Goal: Entertainment & Leisure: Browse casually

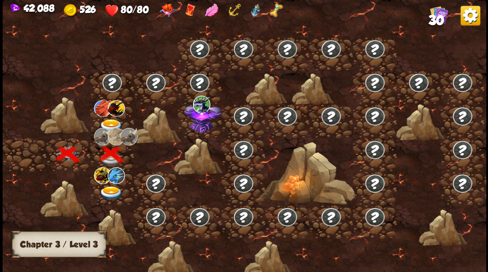
click at [205, 125] on img at bounding box center [203, 116] width 38 height 32
click at [110, 122] on img at bounding box center [111, 126] width 24 height 14
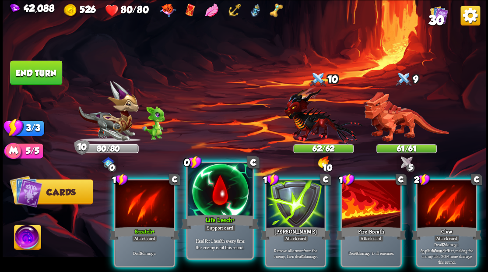
click at [229, 202] on div at bounding box center [219, 190] width 65 height 55
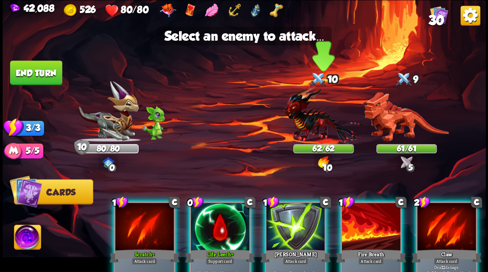
click at [314, 122] on img at bounding box center [323, 115] width 78 height 58
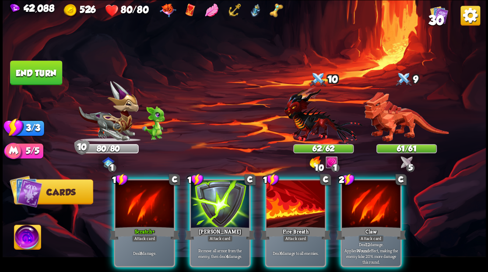
click at [29, 236] on img at bounding box center [27, 237] width 27 height 27
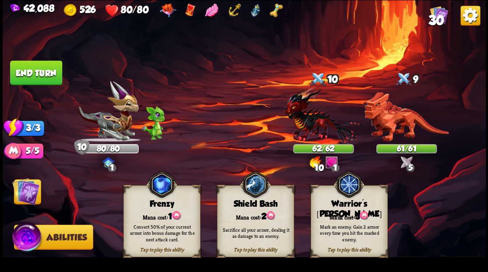
click at [30, 191] on img at bounding box center [25, 190] width 27 height 27
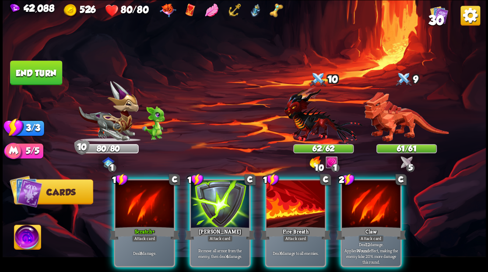
drag, startPoint x: 31, startPoint y: 233, endPoint x: 42, endPoint y: 231, distance: 10.6
click at [31, 232] on img at bounding box center [27, 237] width 27 height 27
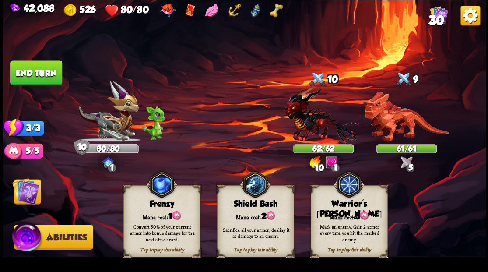
drag, startPoint x: 331, startPoint y: 212, endPoint x: 326, endPoint y: 190, distance: 22.7
click at [331, 212] on div "Mana cost: 3" at bounding box center [349, 215] width 76 height 11
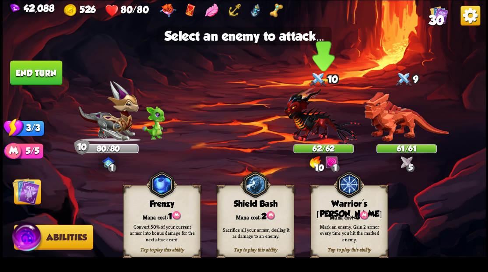
click at [322, 126] on img at bounding box center [323, 115] width 78 height 58
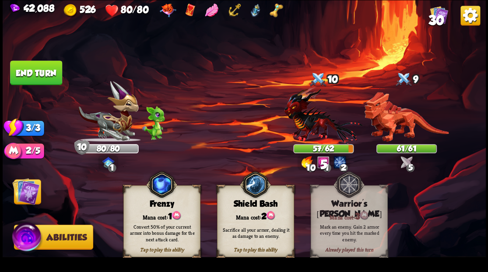
click at [18, 194] on img at bounding box center [25, 190] width 27 height 27
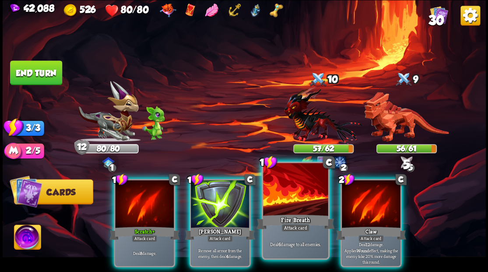
click at [288, 206] on div at bounding box center [295, 190] width 65 height 55
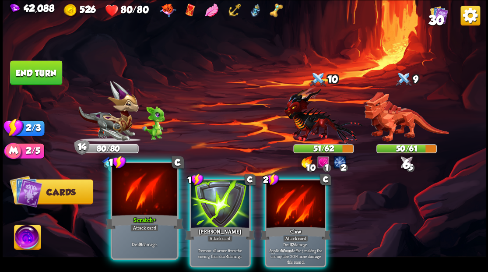
drag, startPoint x: 139, startPoint y: 186, endPoint x: 143, endPoint y: 186, distance: 4.4
click at [139, 186] on div at bounding box center [144, 190] width 65 height 55
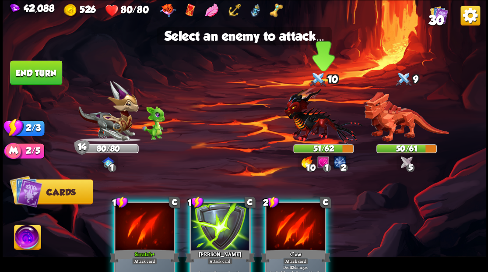
click at [306, 108] on img at bounding box center [323, 115] width 78 height 58
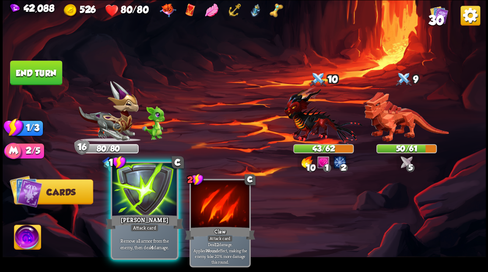
drag, startPoint x: 126, startPoint y: 206, endPoint x: 127, endPoint y: 200, distance: 6.6
click at [126, 203] on div at bounding box center [144, 190] width 65 height 55
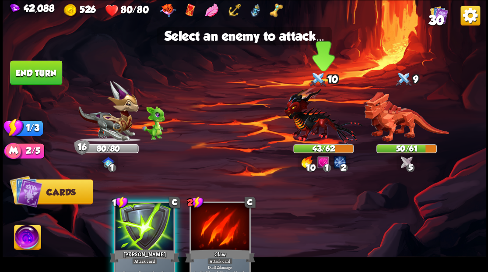
click at [304, 109] on img at bounding box center [323, 115] width 78 height 58
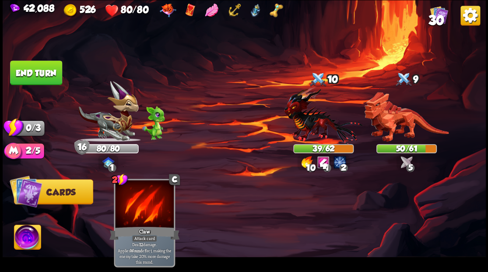
click at [50, 69] on button "End turn" at bounding box center [36, 72] width 52 height 24
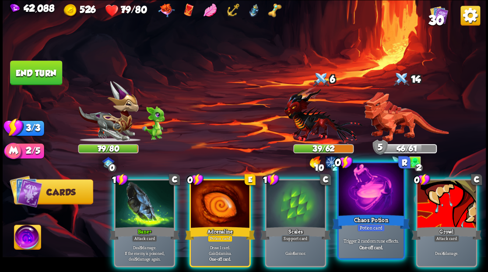
click at [371, 203] on div at bounding box center [370, 190] width 65 height 55
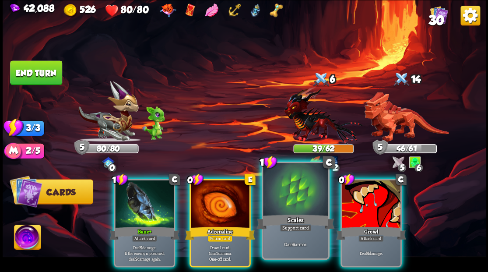
click at [286, 199] on div at bounding box center [295, 190] width 65 height 55
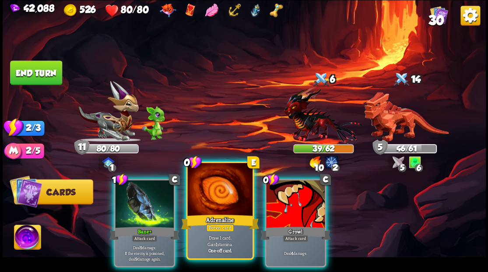
click at [206, 205] on div at bounding box center [219, 190] width 65 height 55
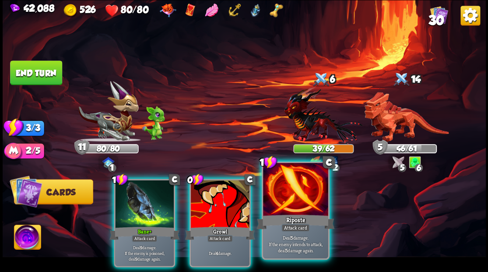
click at [298, 201] on div at bounding box center [295, 190] width 65 height 55
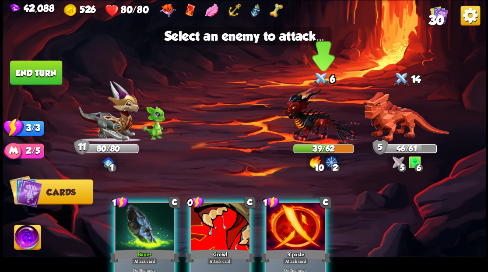
click at [318, 122] on img at bounding box center [323, 115] width 78 height 58
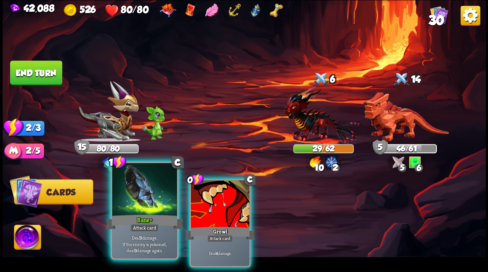
drag, startPoint x: 131, startPoint y: 201, endPoint x: 138, endPoint y: 199, distance: 7.8
click at [132, 200] on div at bounding box center [144, 190] width 65 height 55
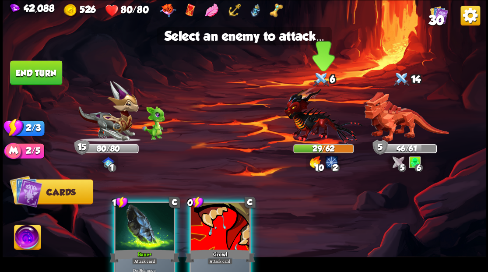
click at [308, 134] on img at bounding box center [323, 115] width 78 height 58
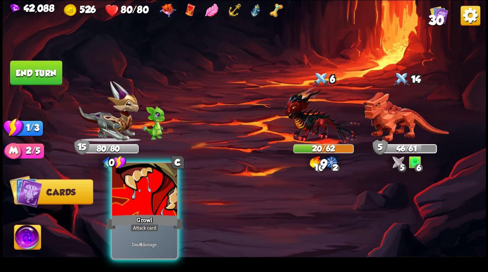
click at [161, 200] on div at bounding box center [144, 190] width 65 height 55
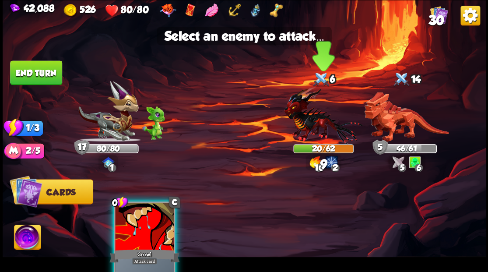
click at [316, 124] on img at bounding box center [323, 115] width 78 height 58
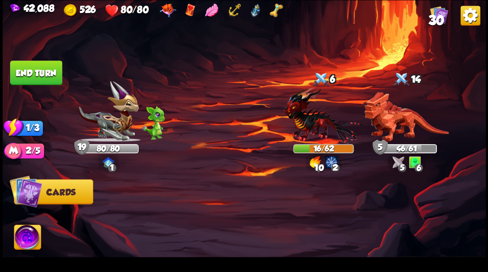
click at [45, 80] on button "End turn" at bounding box center [36, 72] width 52 height 24
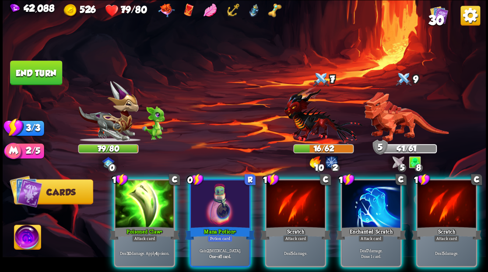
click at [220, 184] on div at bounding box center [220, 204] width 59 height 49
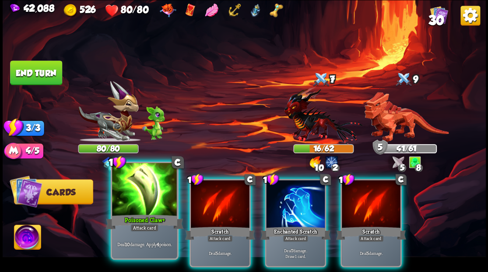
click at [141, 199] on div at bounding box center [144, 190] width 65 height 55
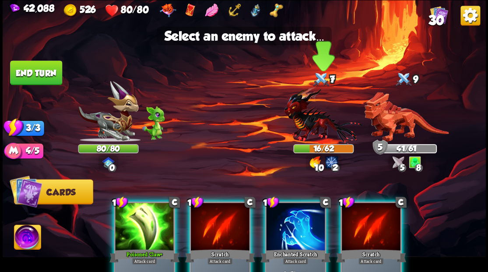
click at [318, 122] on img at bounding box center [323, 115] width 78 height 58
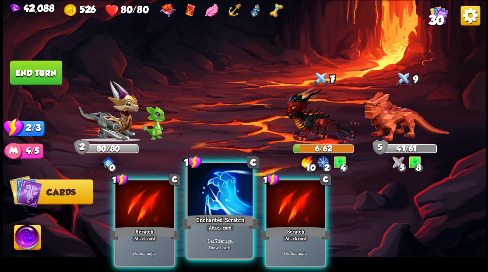
click at [219, 195] on div at bounding box center [219, 190] width 65 height 55
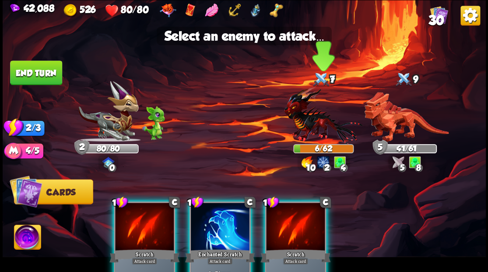
click at [321, 119] on img at bounding box center [323, 115] width 78 height 58
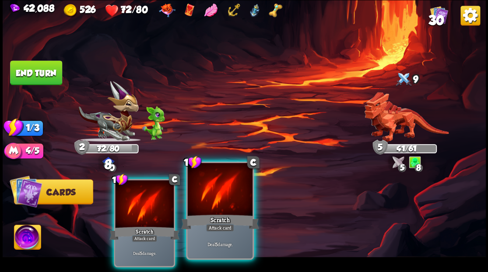
click at [210, 191] on div at bounding box center [219, 190] width 65 height 55
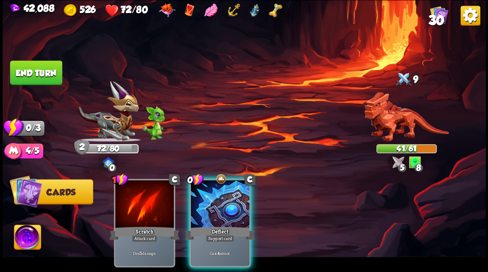
click at [223, 171] on div "1 C Scratch Attack card Deal 5 damage. 0 C Deflect Support card Gain 4 armor." at bounding box center [292, 211] width 386 height 121
click at [209, 203] on div at bounding box center [220, 204] width 59 height 49
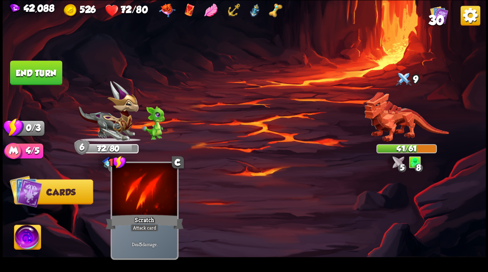
drag, startPoint x: 157, startPoint y: 195, endPoint x: 136, endPoint y: 165, distance: 35.9
click at [145, 177] on div at bounding box center [144, 190] width 65 height 55
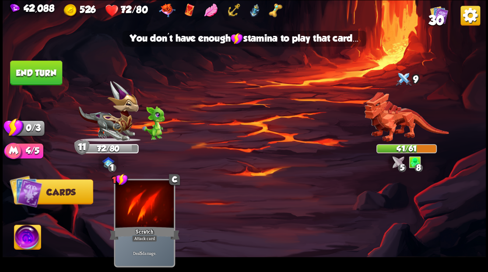
click at [52, 72] on button "End turn" at bounding box center [36, 72] width 52 height 24
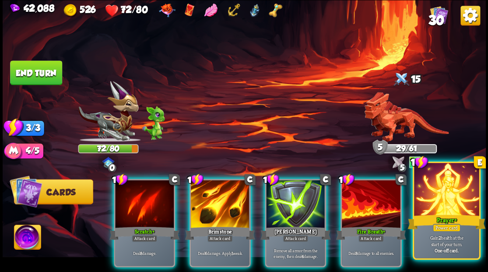
click at [457, 208] on div at bounding box center [446, 190] width 65 height 55
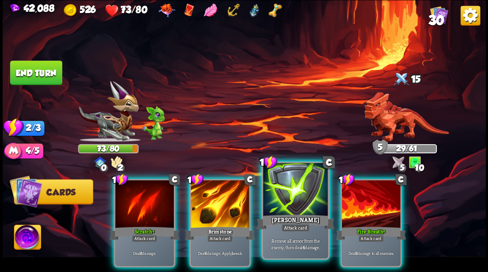
click at [290, 189] on div at bounding box center [295, 190] width 65 height 55
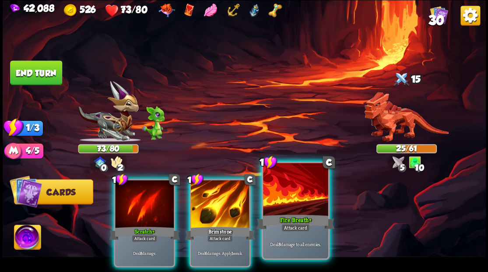
click at [296, 195] on div at bounding box center [295, 190] width 65 height 55
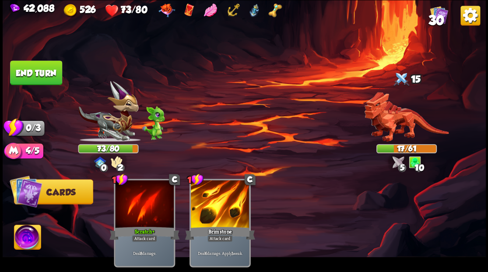
click at [37, 74] on button "End turn" at bounding box center [36, 72] width 52 height 24
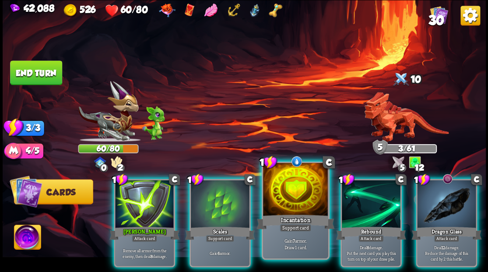
click at [297, 184] on div at bounding box center [295, 190] width 65 height 55
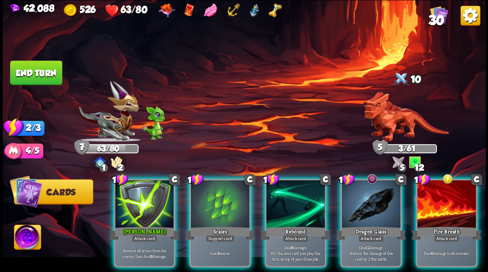
click at [360, 186] on div at bounding box center [371, 204] width 59 height 49
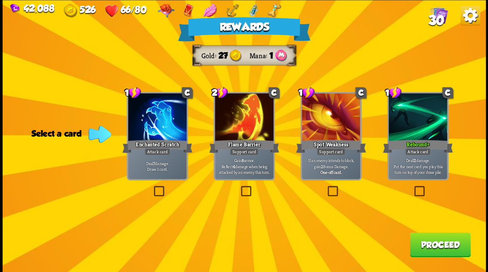
click at [434, 20] on span "30" at bounding box center [436, 19] width 16 height 15
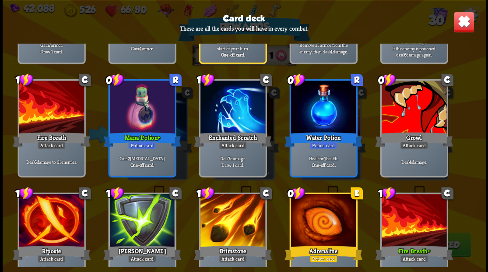
scroll to position [538, 0]
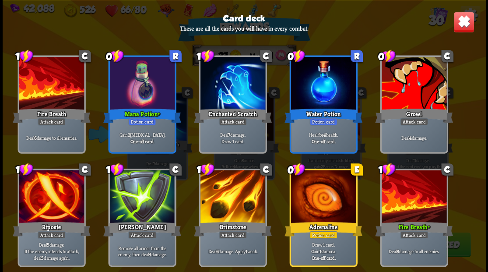
click at [464, 20] on img at bounding box center [463, 21] width 21 height 21
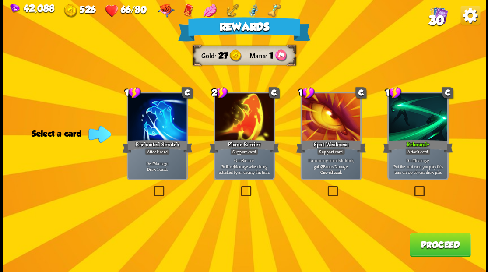
click at [434, 247] on button "Proceed" at bounding box center [439, 244] width 61 height 24
